Goal: Check status: Check status

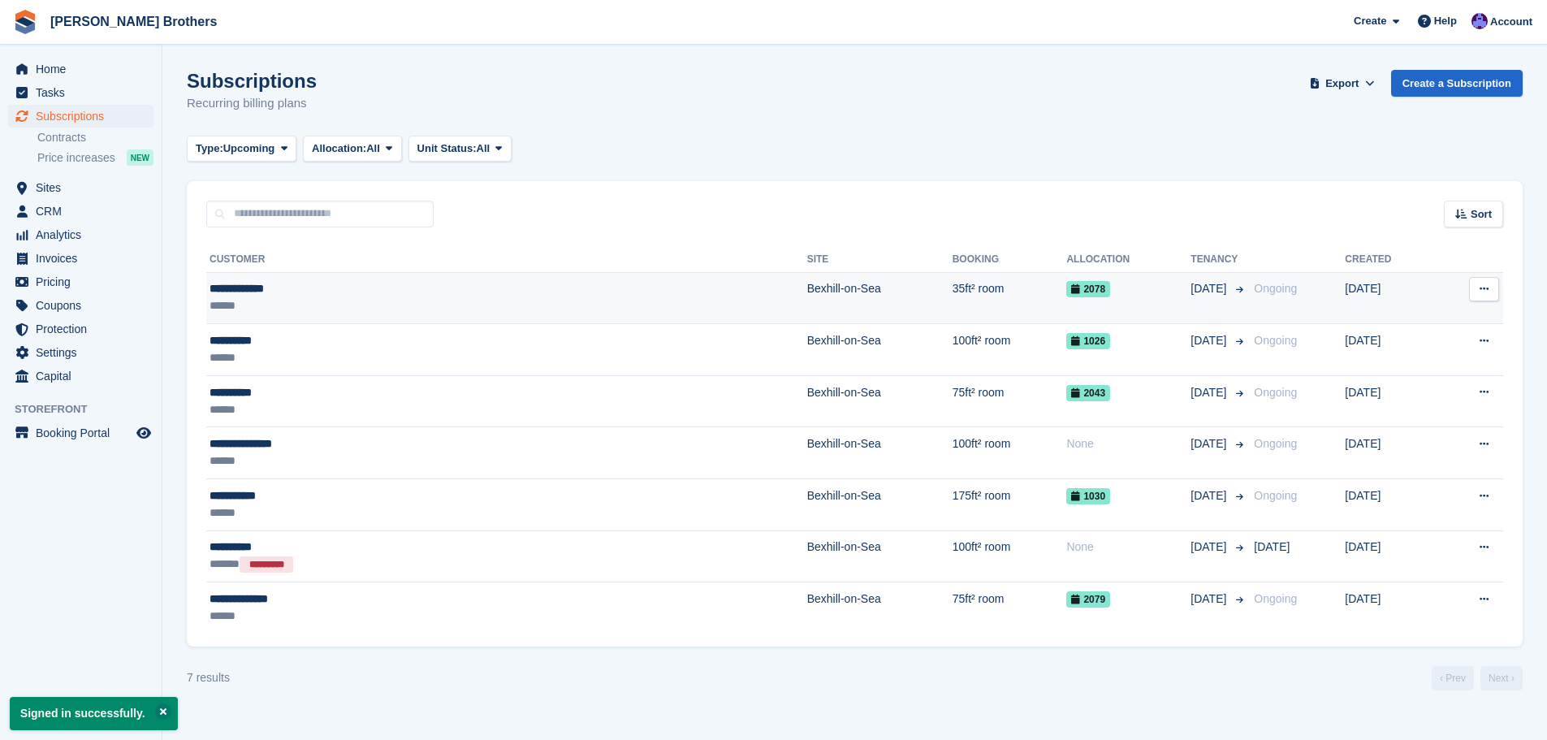
drag, startPoint x: 0, startPoint y: 0, endPoint x: 706, endPoint y: 287, distance: 762.7
click at [807, 287] on td "Bexhill-on-Sea" at bounding box center [879, 298] width 145 height 52
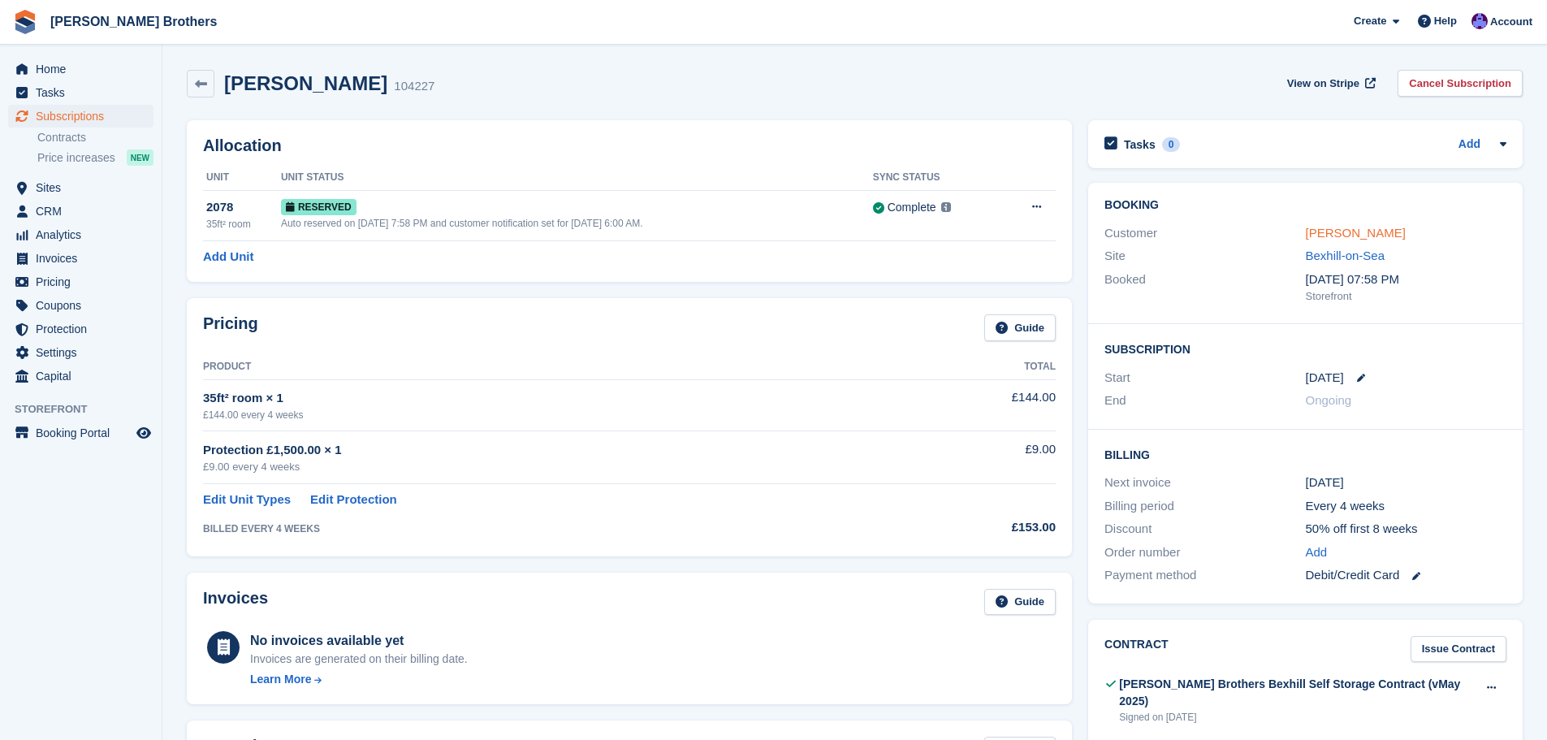
click at [1363, 228] on link "Patrice Ragot" at bounding box center [1356, 233] width 100 height 14
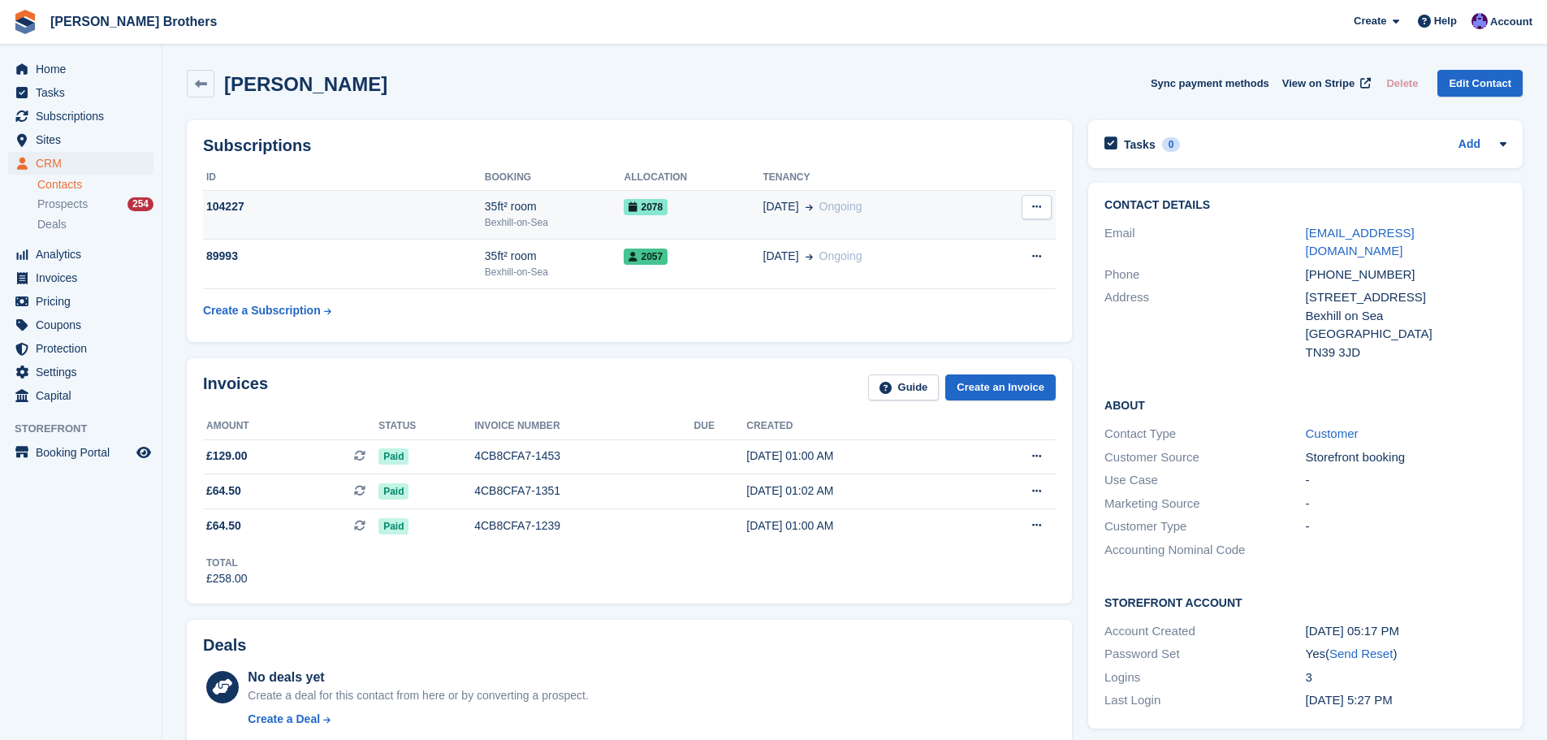
click at [707, 222] on td "2078" at bounding box center [693, 215] width 139 height 50
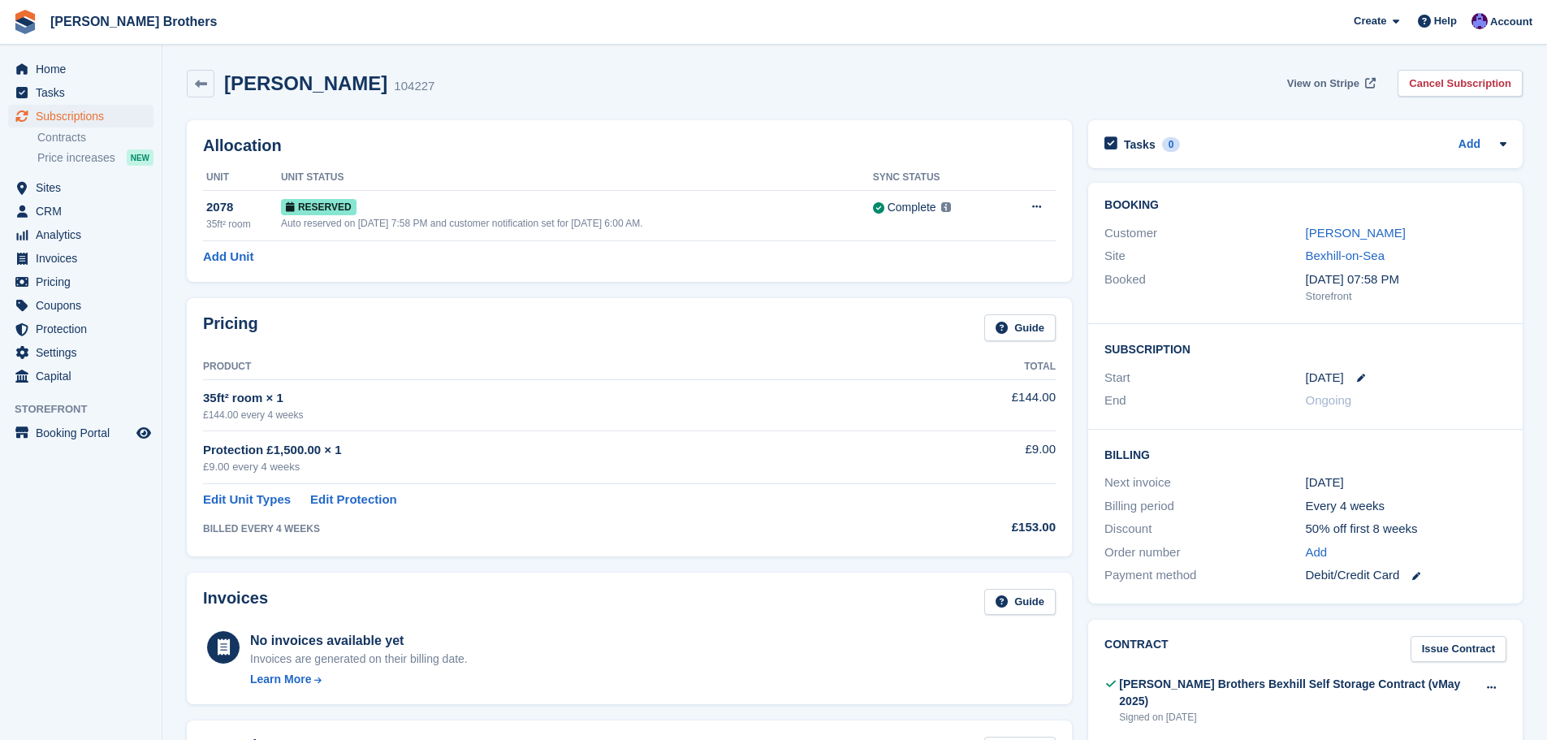
click at [1343, 88] on span "View on Stripe" at bounding box center [1323, 84] width 72 height 16
